Goal: Information Seeking & Learning: Learn about a topic

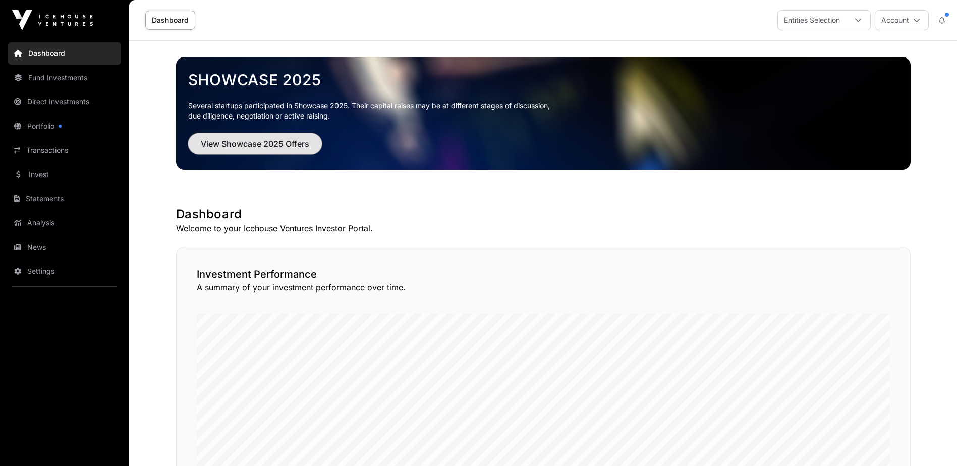
click at [293, 151] on button "View Showcase 2025 Offers" at bounding box center [255, 143] width 134 height 21
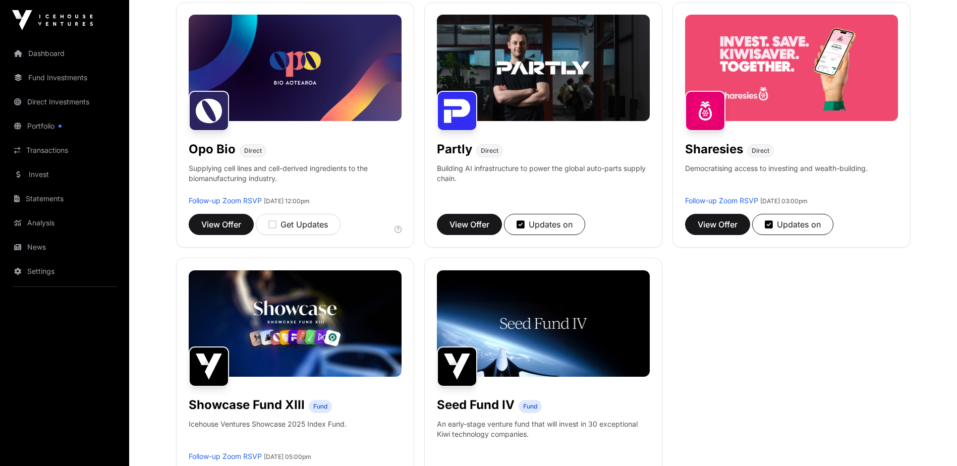
scroll to position [673, 0]
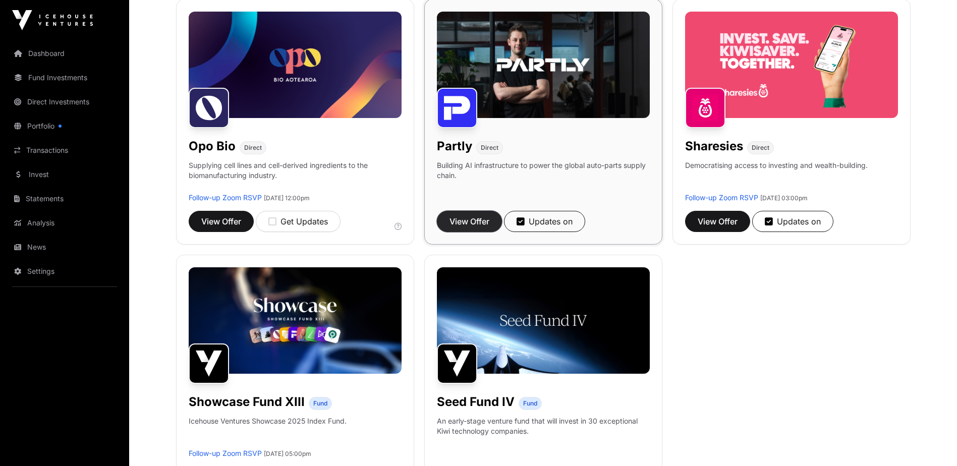
click at [483, 225] on span "View Offer" at bounding box center [470, 222] width 40 height 12
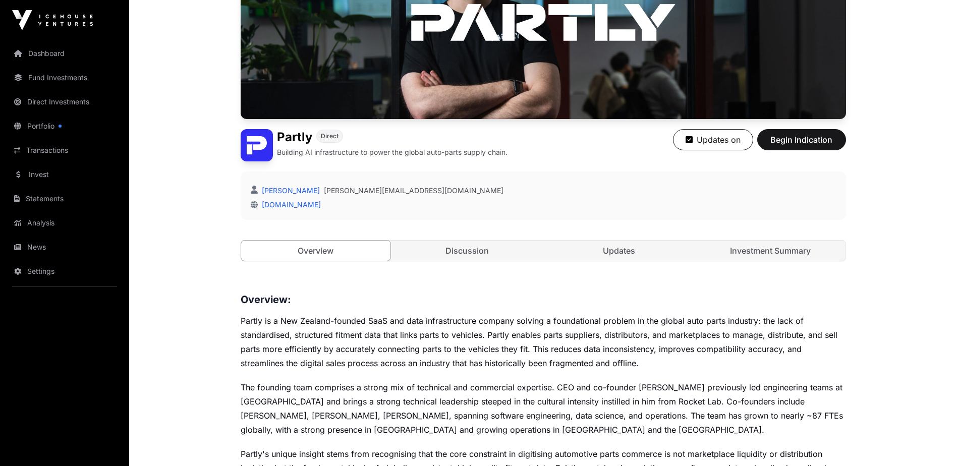
scroll to position [169, 0]
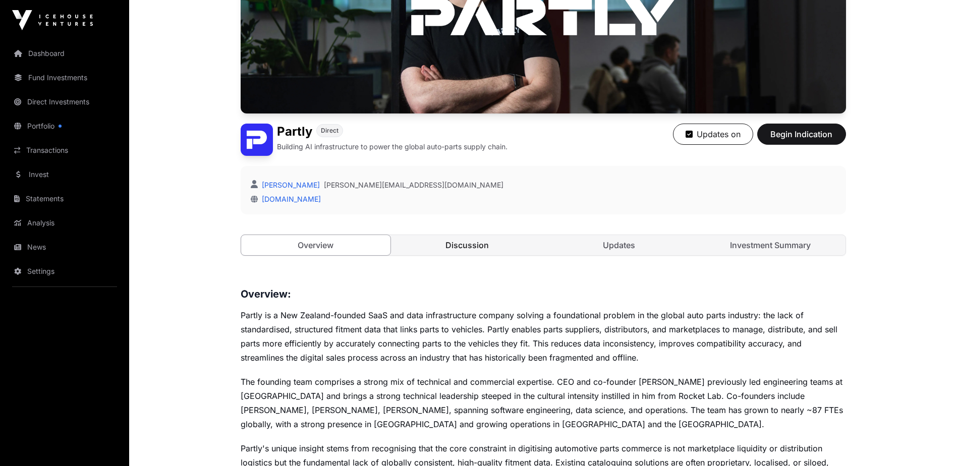
click at [458, 241] on link "Discussion" at bounding box center [468, 245] width 150 height 20
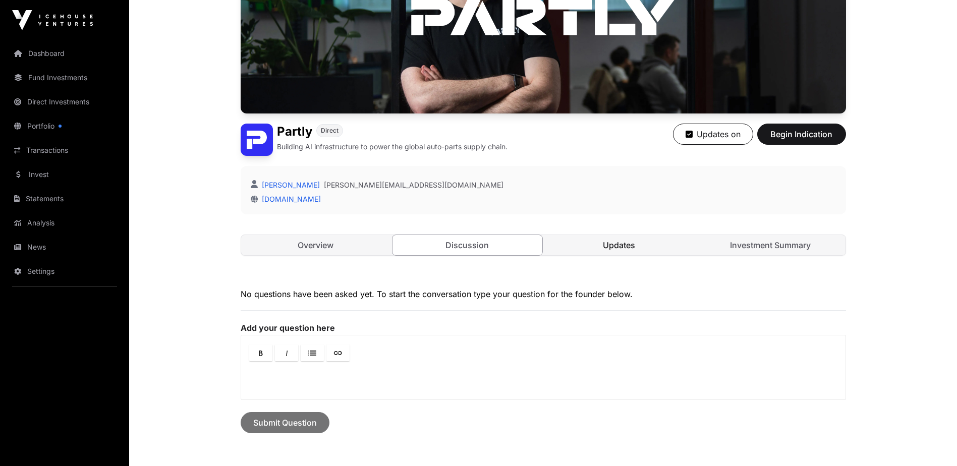
click at [613, 243] on link "Updates" at bounding box center [620, 245] width 150 height 20
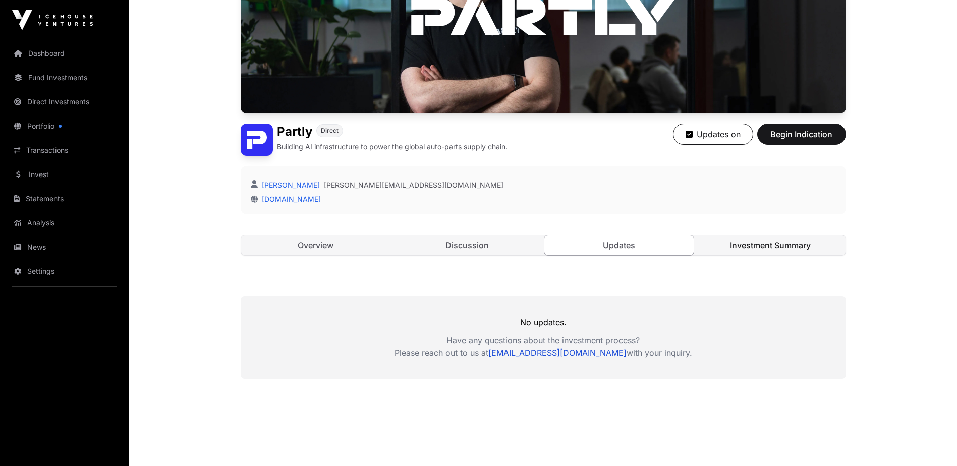
click at [758, 248] on link "Investment Summary" at bounding box center [771, 245] width 150 height 20
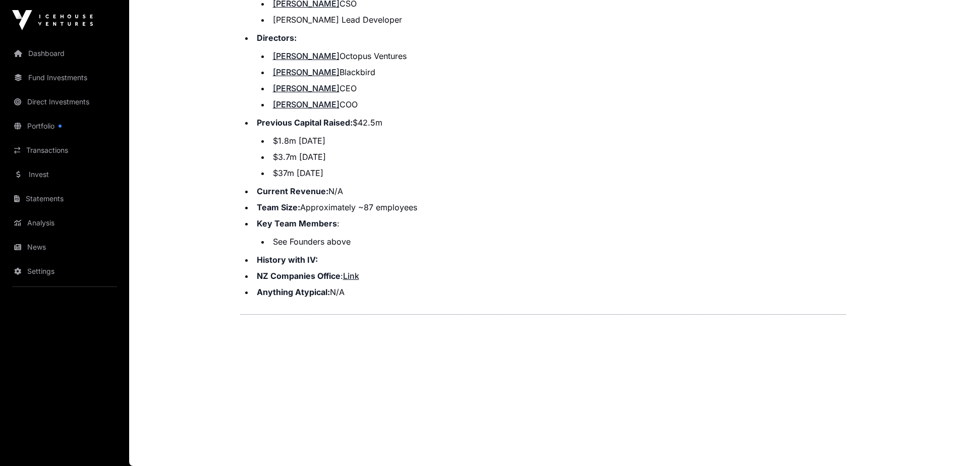
scroll to position [197, 0]
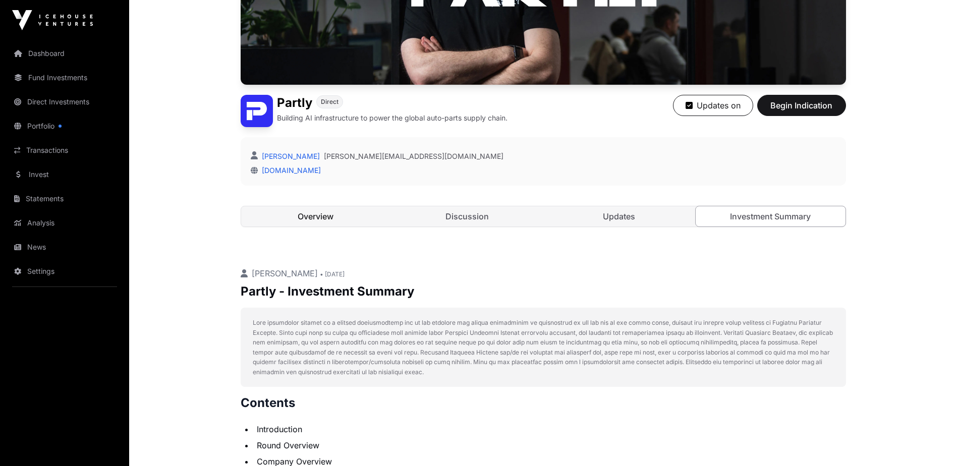
click at [358, 218] on link "Overview" at bounding box center [316, 216] width 150 height 20
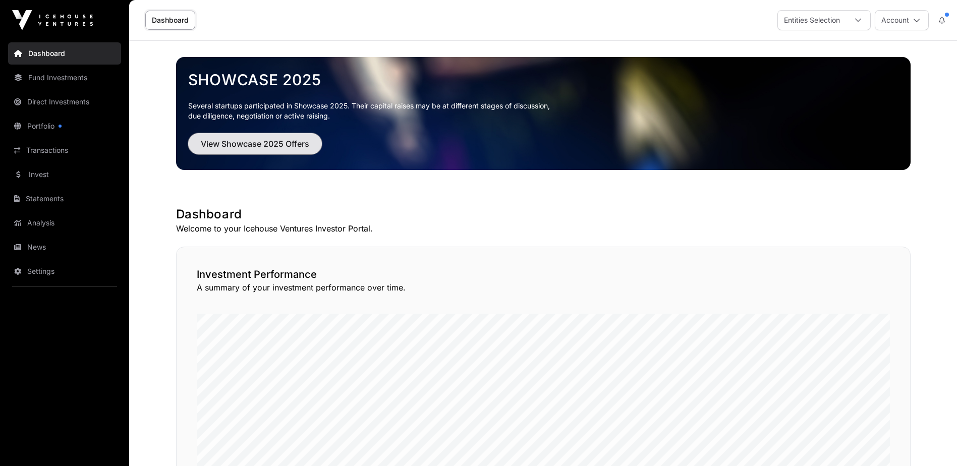
click at [277, 134] on button "View Showcase 2025 Offers" at bounding box center [255, 143] width 134 height 21
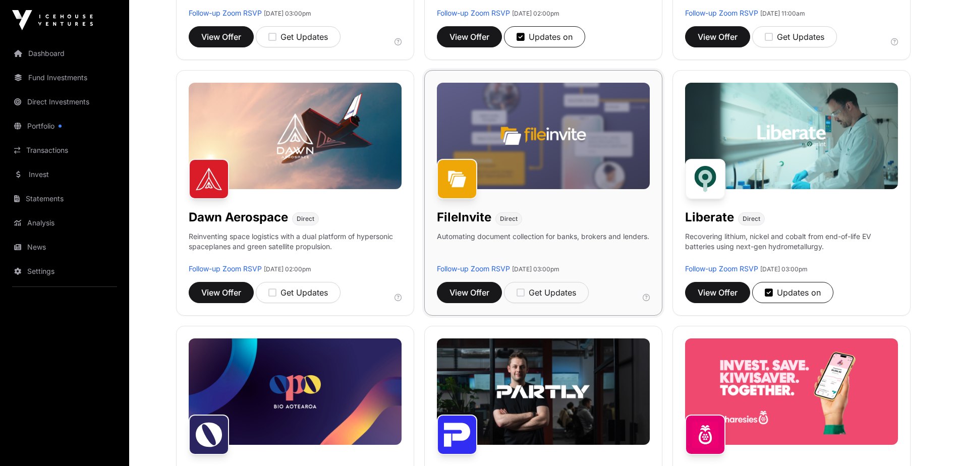
scroll to position [337, 0]
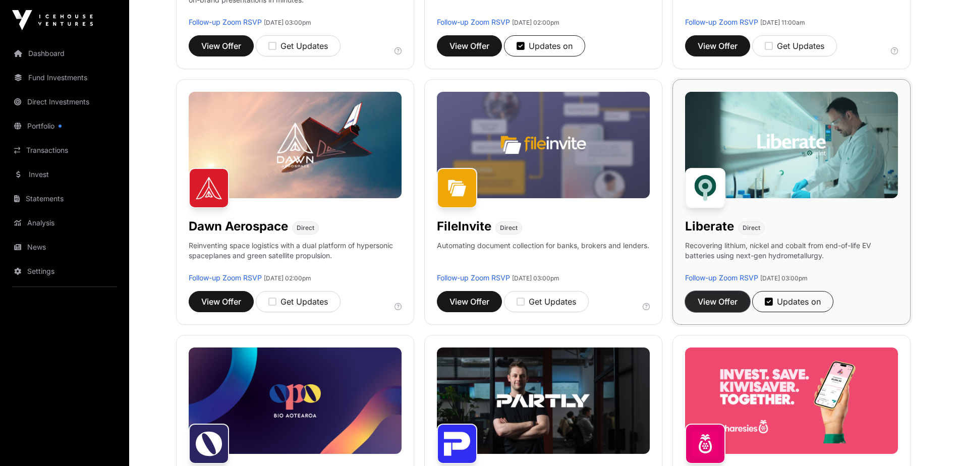
click at [702, 303] on span "View Offer" at bounding box center [718, 302] width 40 height 12
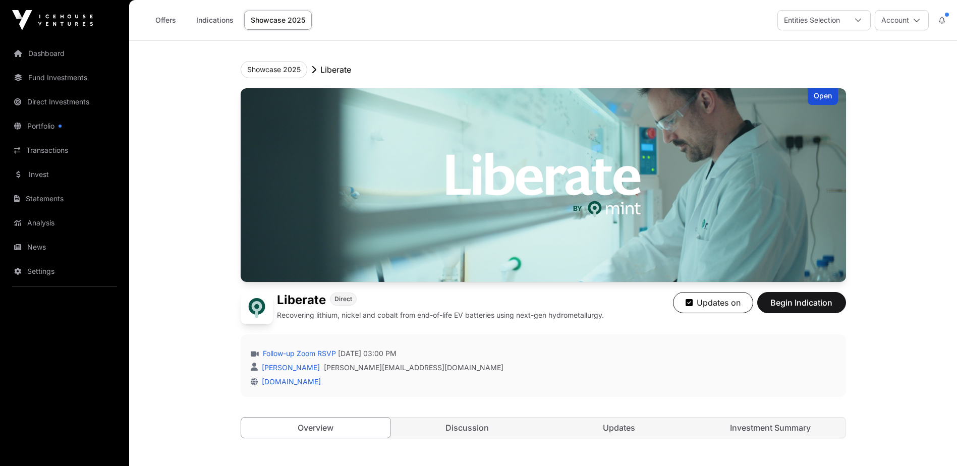
scroll to position [168, 0]
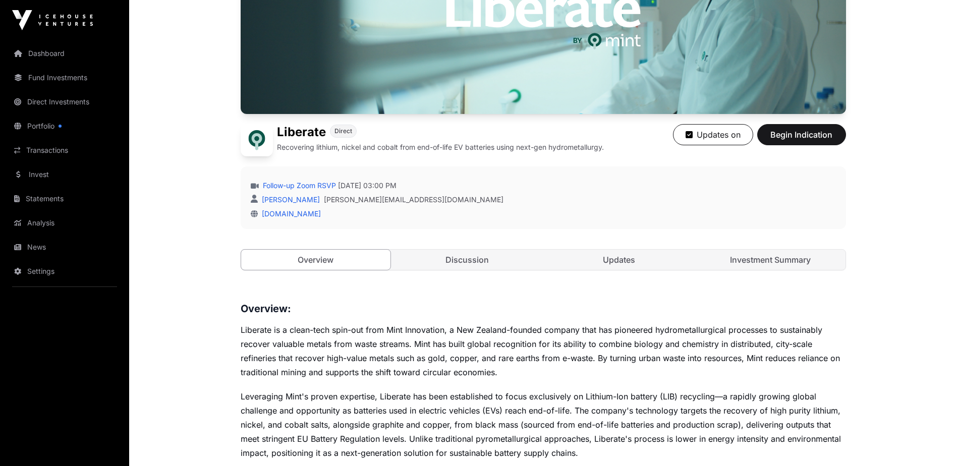
click at [474, 246] on div "Open Liberate Direct Recovering lithium, nickel and cobalt from end-of-life EV …" at bounding box center [544, 105] width 606 height 370
click at [474, 269] on link "Discussion" at bounding box center [468, 260] width 150 height 20
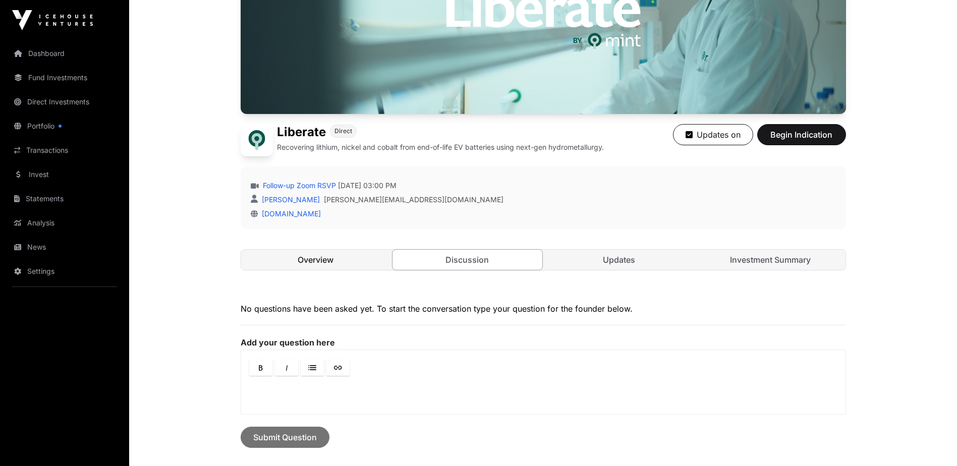
click at [309, 260] on link "Overview" at bounding box center [316, 260] width 150 height 20
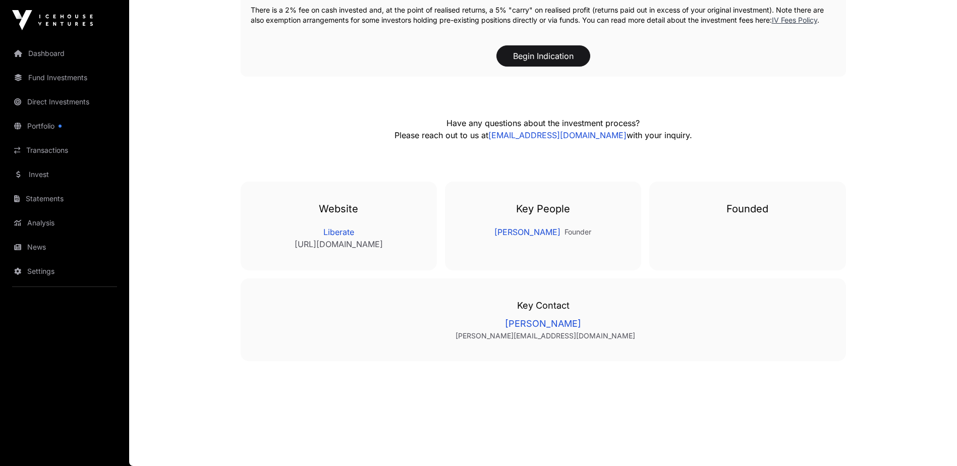
scroll to position [358, 0]
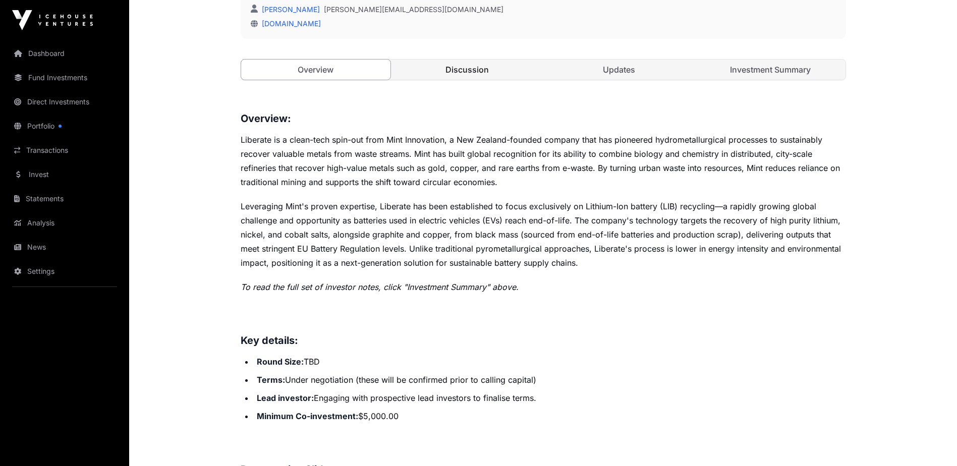
click at [495, 75] on link "Discussion" at bounding box center [468, 70] width 150 height 20
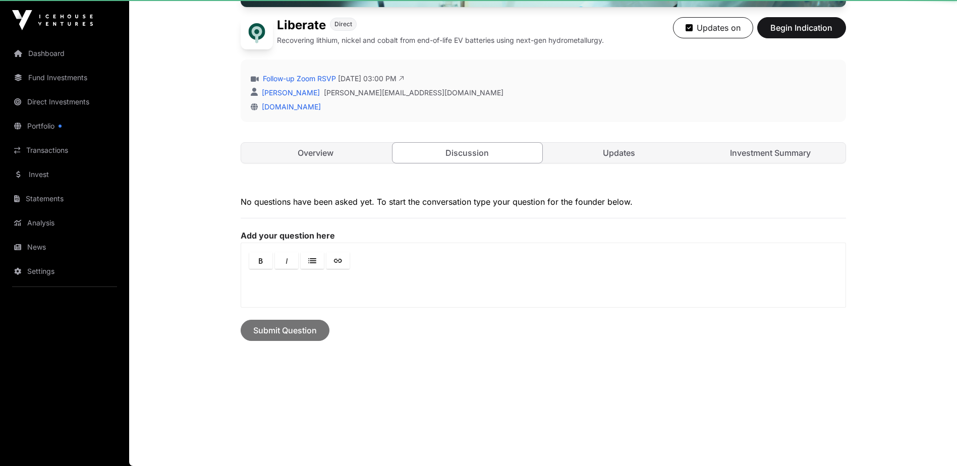
scroll to position [275, 0]
click at [598, 149] on link "Updates" at bounding box center [620, 153] width 150 height 20
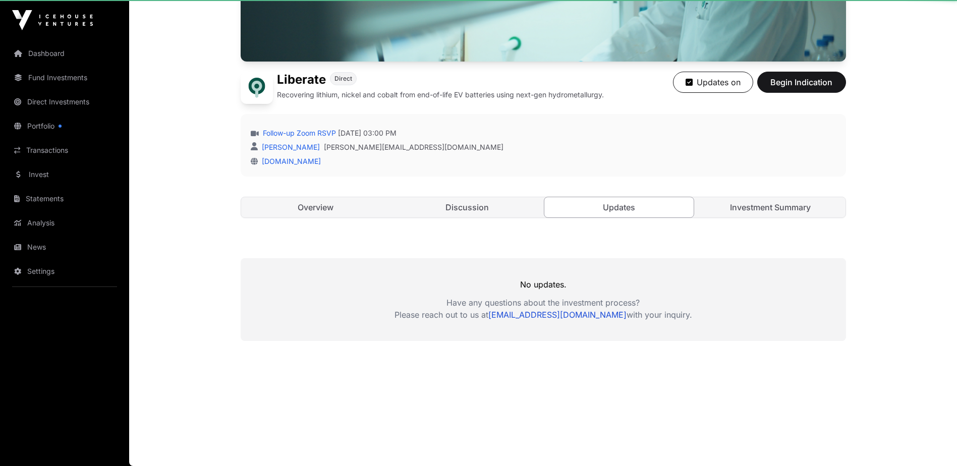
scroll to position [221, 0]
click at [740, 207] on link "Investment Summary" at bounding box center [771, 207] width 150 height 20
